Goal: Obtain resource: Obtain resource

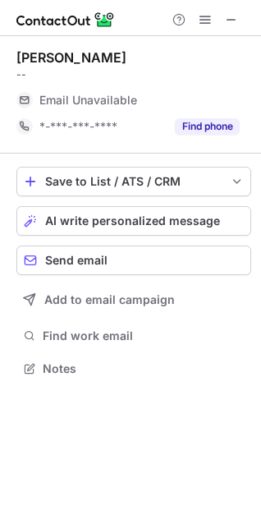
scroll to position [357, 261]
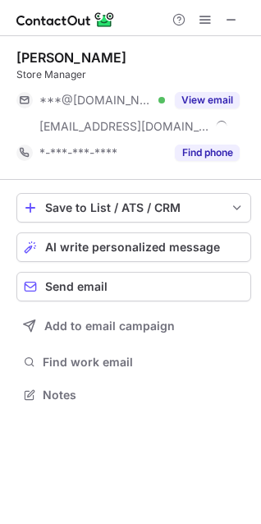
scroll to position [383, 261]
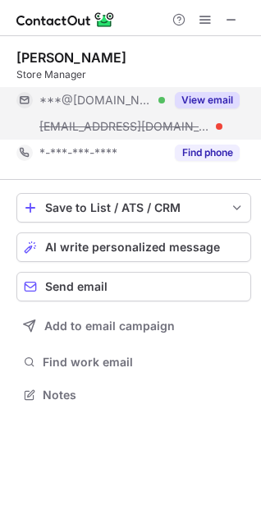
click at [231, 105] on button "View email" at bounding box center [207, 100] width 65 height 16
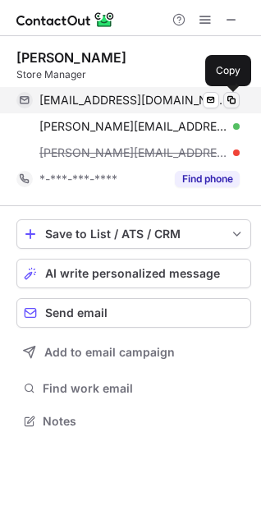
click at [236, 103] on span at bounding box center [231, 100] width 13 height 13
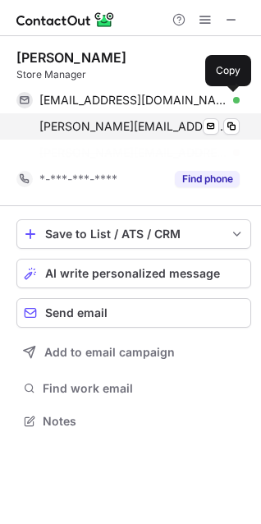
scroll to position [383, 261]
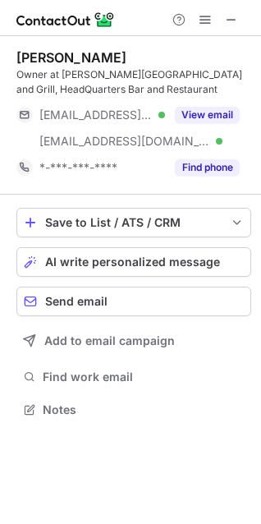
scroll to position [398, 261]
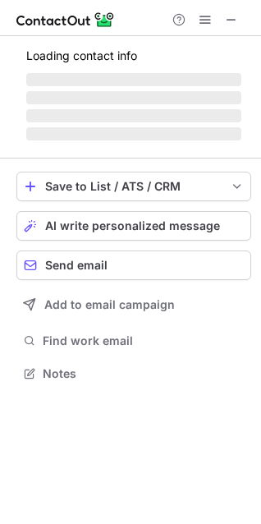
scroll to position [383, 261]
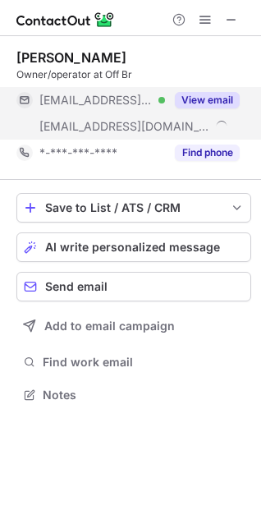
click at [202, 103] on button "View email" at bounding box center [207, 100] width 65 height 16
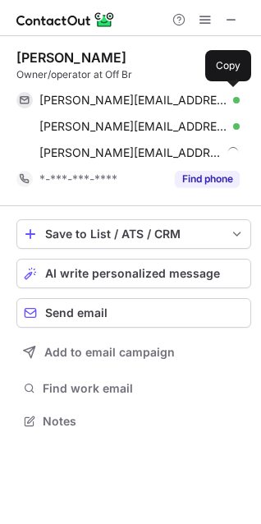
scroll to position [410, 261]
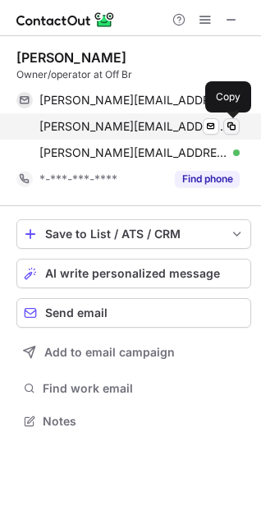
click at [227, 126] on span at bounding box center [231, 126] width 13 height 13
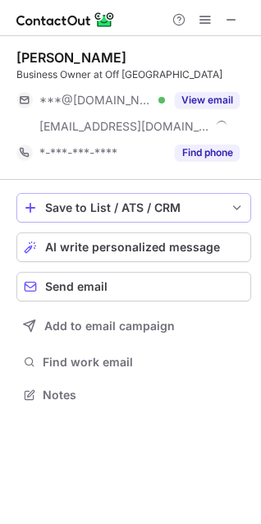
scroll to position [383, 261]
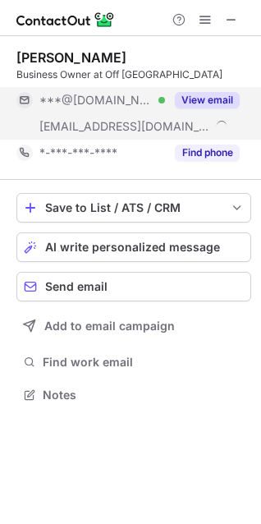
click at [207, 90] on div "View email" at bounding box center [202, 100] width 75 height 26
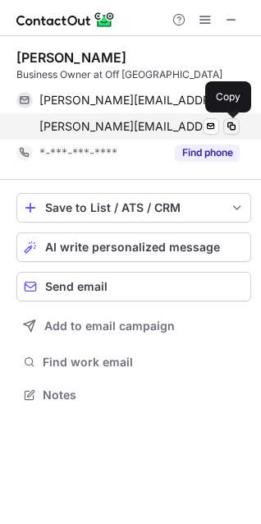
click at [236, 128] on span at bounding box center [231, 126] width 13 height 13
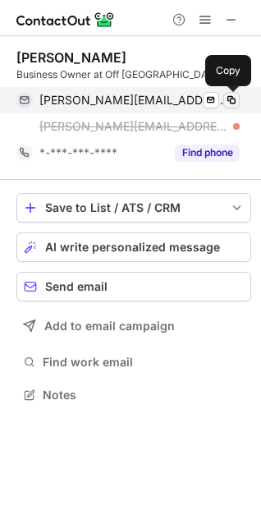
click at [234, 100] on span at bounding box center [231, 100] width 13 height 13
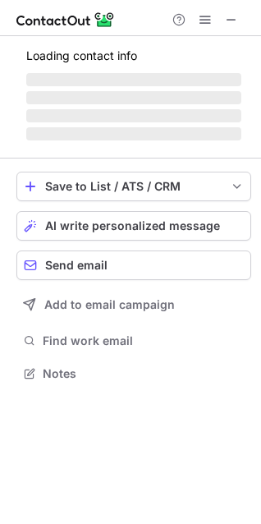
scroll to position [372, 261]
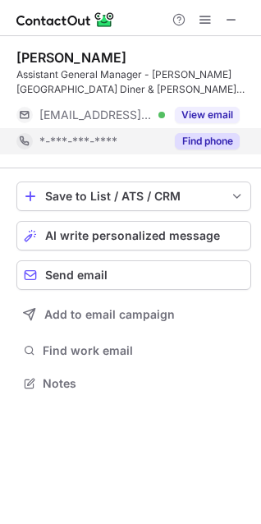
click at [184, 126] on div "View email" at bounding box center [202, 115] width 75 height 26
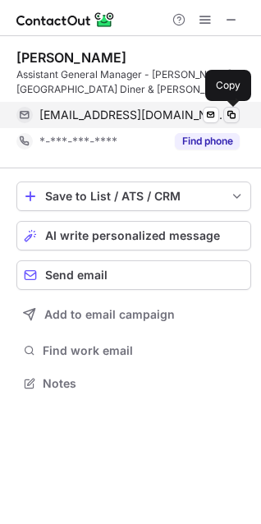
click at [231, 120] on span at bounding box center [231, 114] width 13 height 13
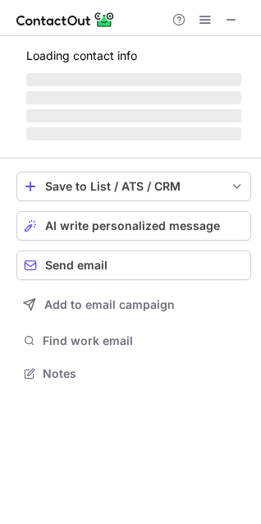
scroll to position [398, 261]
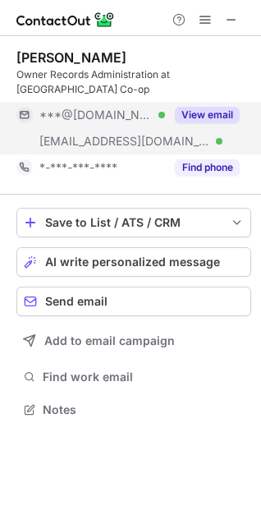
click at [215, 112] on button "View email" at bounding box center [207, 115] width 65 height 16
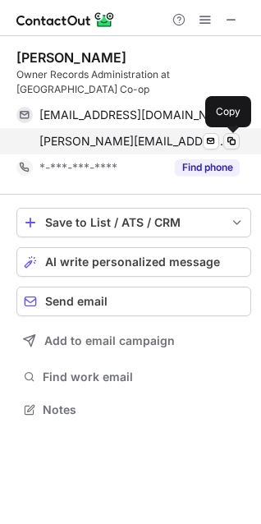
click at [231, 145] on span at bounding box center [231, 141] width 13 height 13
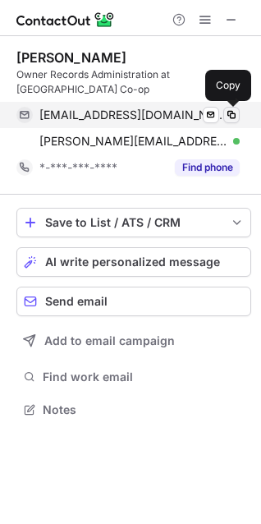
click at [232, 115] on span at bounding box center [231, 114] width 13 height 13
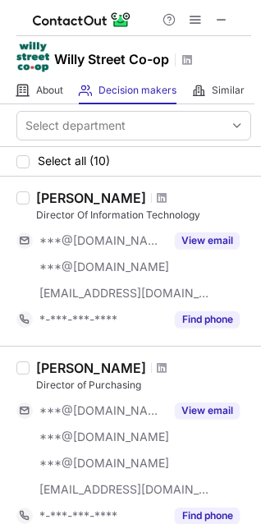
drag, startPoint x: 37, startPoint y: 195, endPoint x: 167, endPoint y: 195, distance: 129.7
click at [146, 195] on div "Forrest Herschelman" at bounding box center [91, 198] width 110 height 16
copy div "Forrest Herschelman"
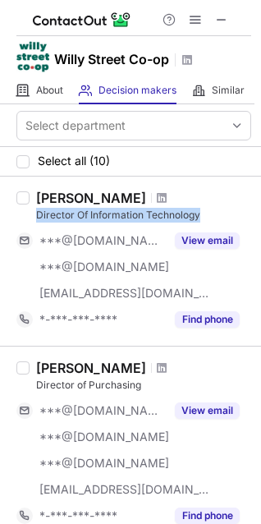
drag, startPoint x: 39, startPoint y: 213, endPoint x: 203, endPoint y: 215, distance: 163.4
click at [203, 215] on div "Director Of Information Technology" at bounding box center [143, 215] width 215 height 15
copy div "Director Of Information Technology"
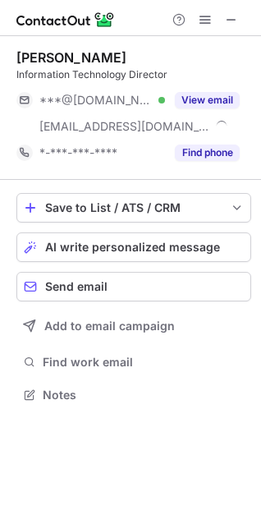
scroll to position [383, 261]
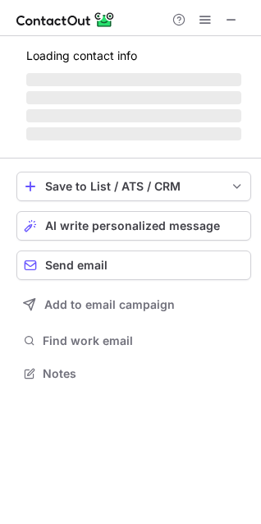
scroll to position [357, 261]
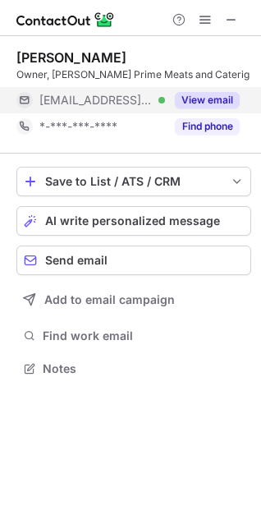
click at [218, 98] on button "View email" at bounding box center [207, 100] width 65 height 16
